Goal: Information Seeking & Learning: Learn about a topic

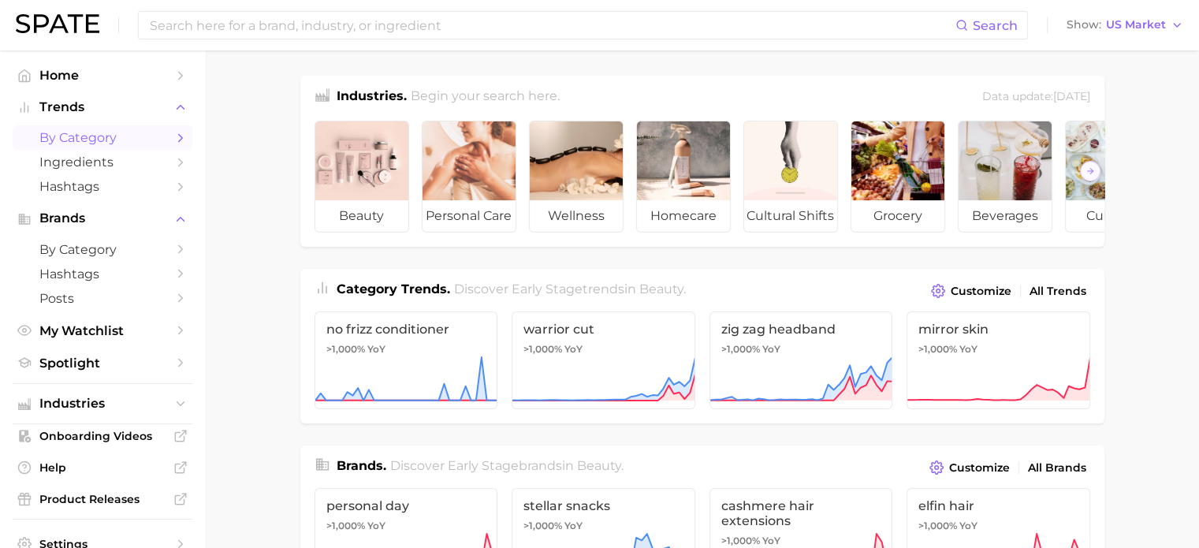
click at [104, 143] on span "by Category" at bounding box center [102, 137] width 126 height 15
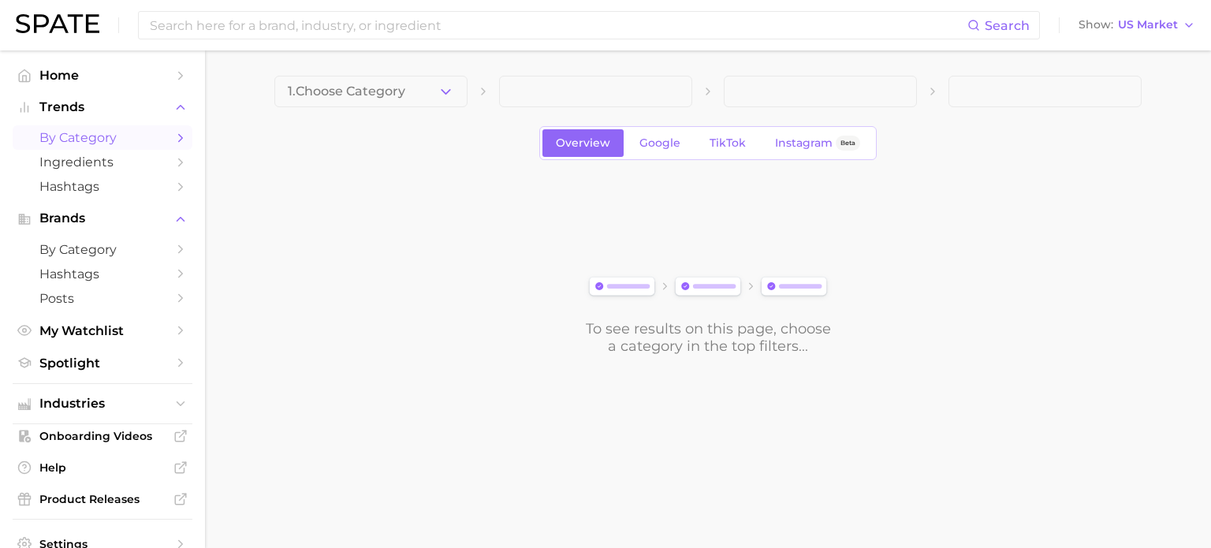
click at [616, 95] on span at bounding box center [595, 92] width 193 height 32
click at [423, 88] on button "1. Choose Category" at bounding box center [370, 92] width 193 height 32
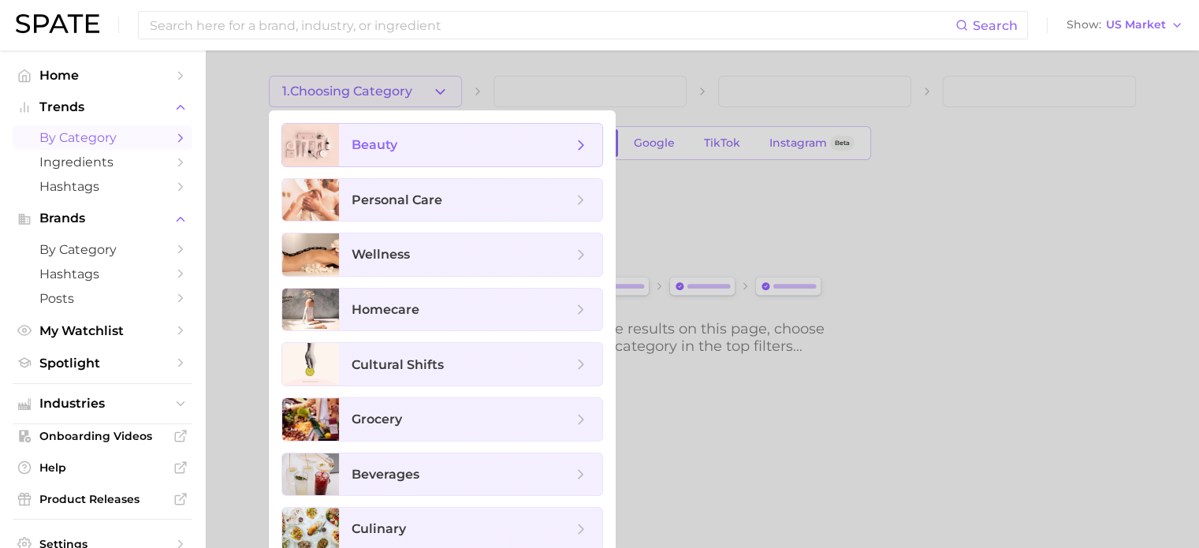
click at [430, 158] on span "beauty" at bounding box center [470, 145] width 263 height 43
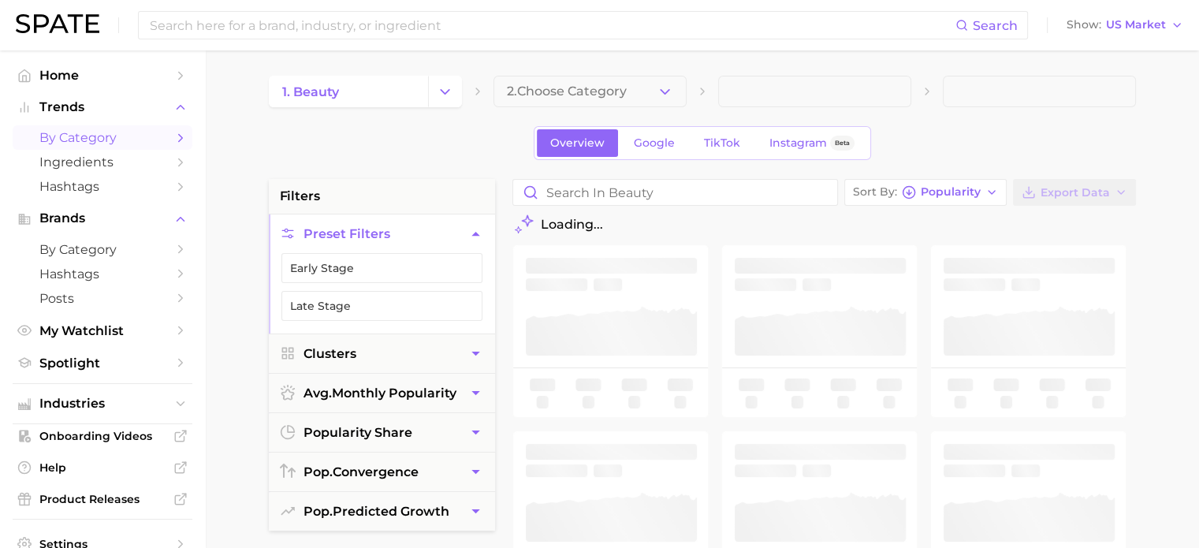
click at [616, 84] on button "2. Choose Category" at bounding box center [589, 92] width 193 height 32
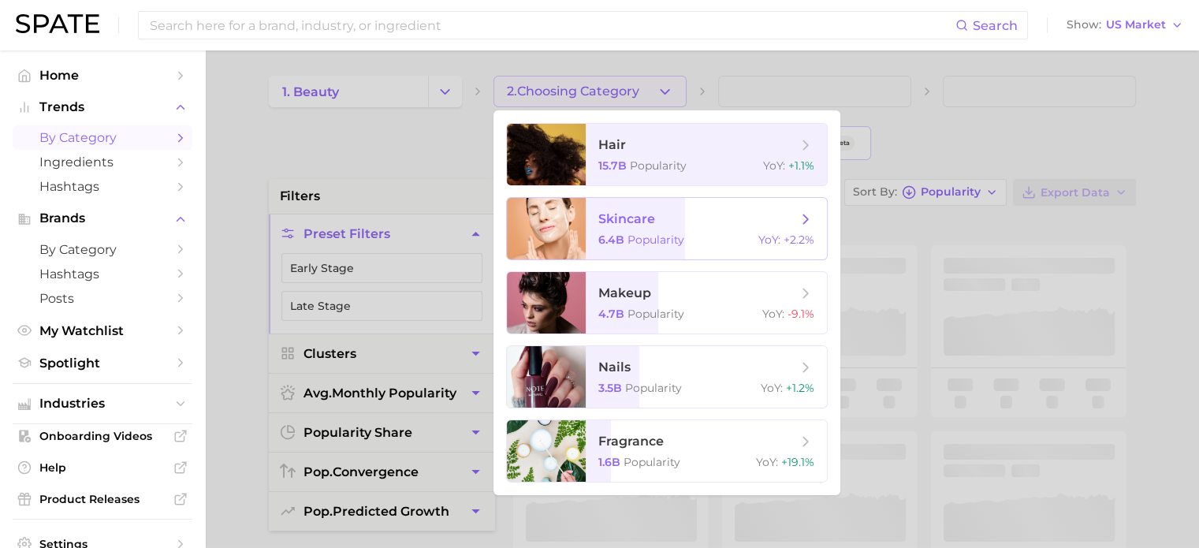
click at [616, 237] on div "6.4b Popularity YoY : +2.2%" at bounding box center [706, 240] width 216 height 14
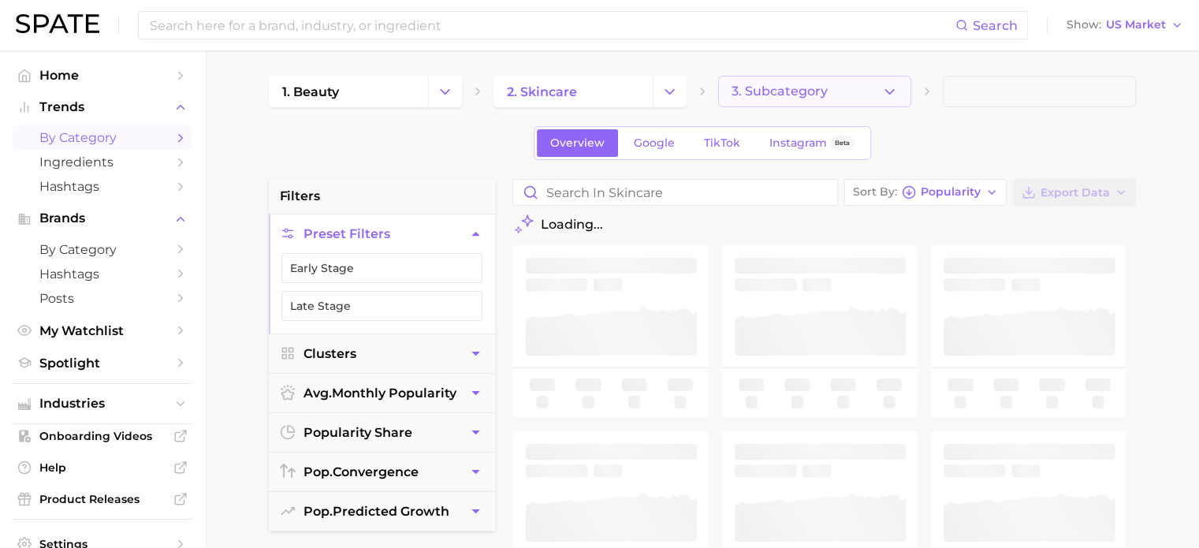
click at [616, 86] on button "3. Subcategory" at bounding box center [814, 92] width 193 height 32
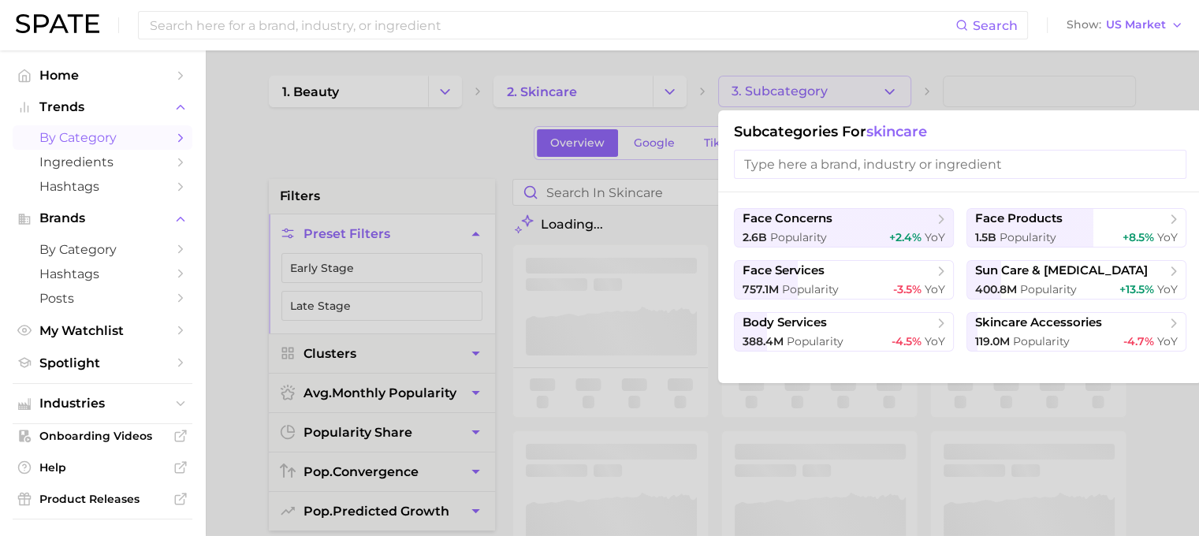
click at [616, 75] on div at bounding box center [599, 268] width 1199 height 536
